Goal: Task Accomplishment & Management: Manage account settings

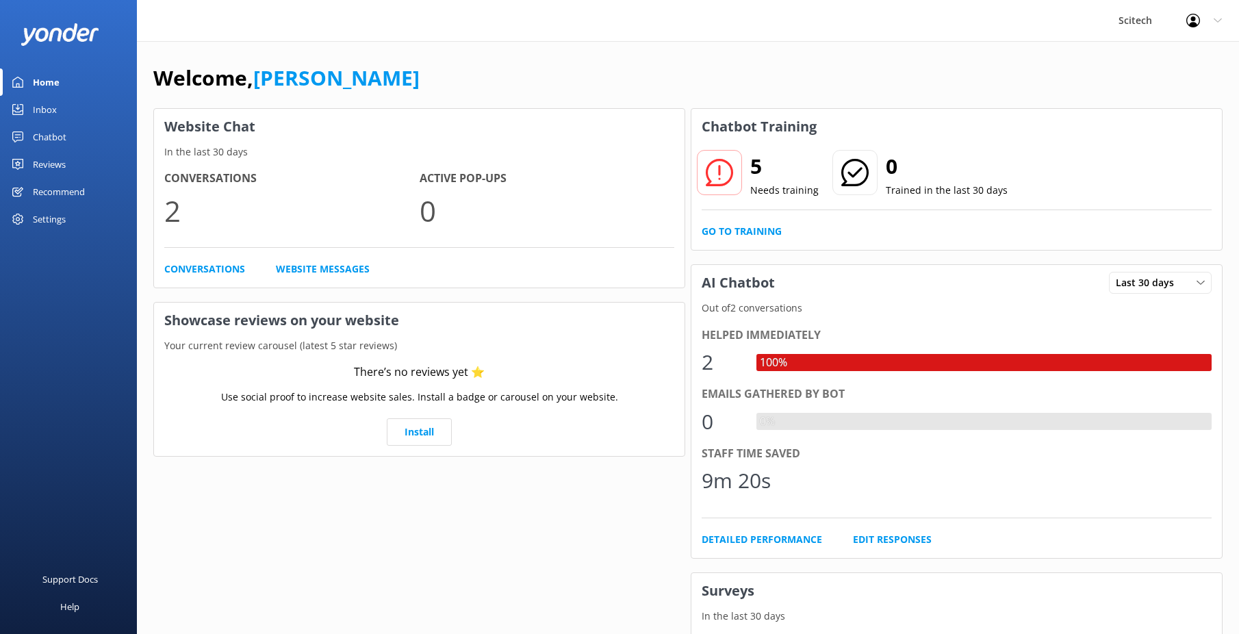
click at [715, 357] on div "2" at bounding box center [722, 362] width 41 height 33
drag, startPoint x: 822, startPoint y: 335, endPoint x: 716, endPoint y: 338, distance: 106.9
click at [716, 338] on div "Helped immediately" at bounding box center [957, 336] width 510 height 18
drag, startPoint x: 716, startPoint y: 338, endPoint x: 800, endPoint y: 338, distance: 84.2
click at [800, 338] on div "Helped immediately" at bounding box center [957, 336] width 510 height 18
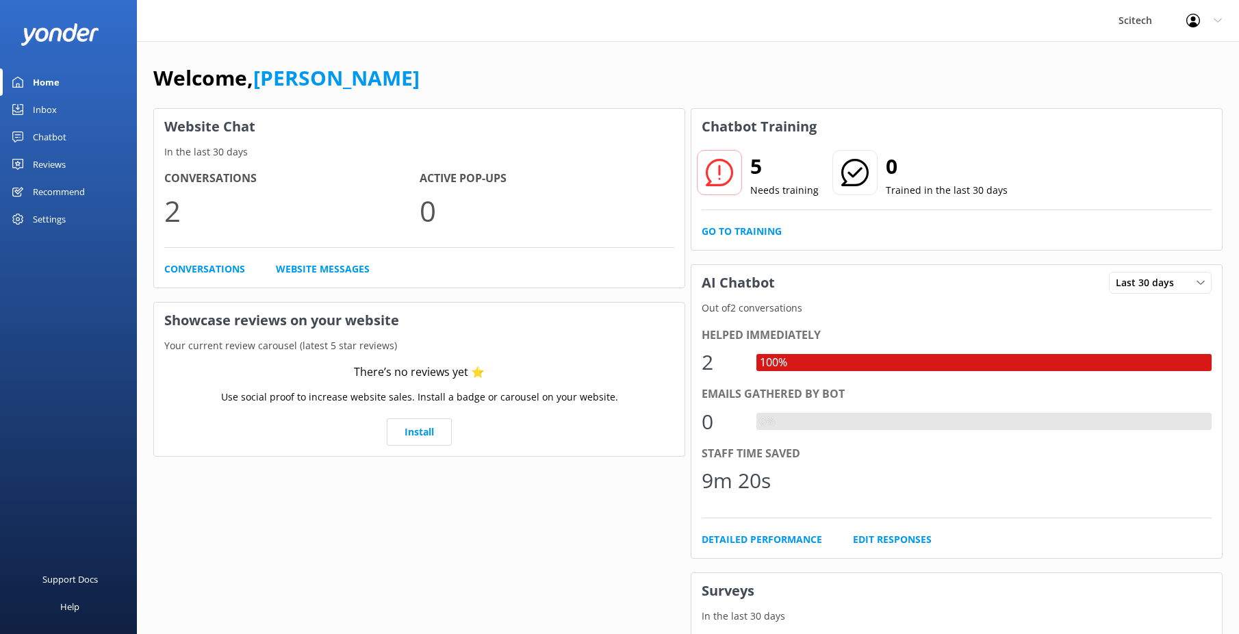
click at [787, 366] on div "100%" at bounding box center [774, 363] width 34 height 18
click at [716, 373] on div "2" at bounding box center [722, 362] width 41 height 33
click at [46, 139] on div "Chatbot" at bounding box center [50, 136] width 34 height 27
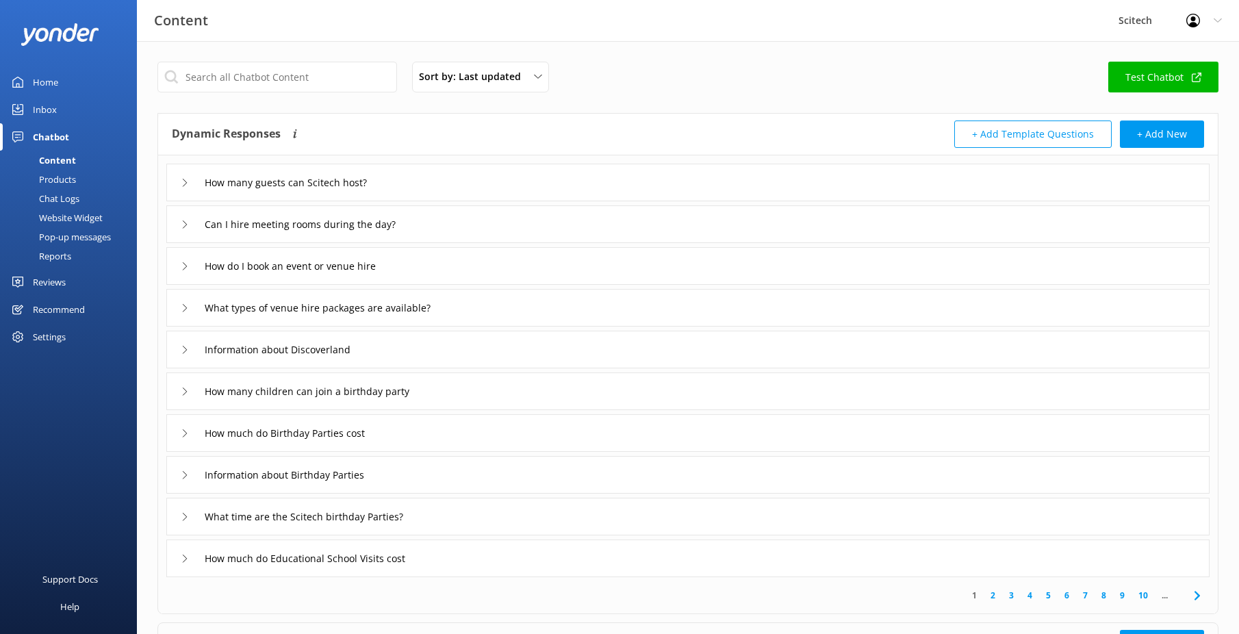
click at [946, 69] on div "Sort by: Last updated Title (A-Z) Last updated Test Chatbot" at bounding box center [687, 81] width 1061 height 39
